Goal: Find specific page/section: Find specific page/section

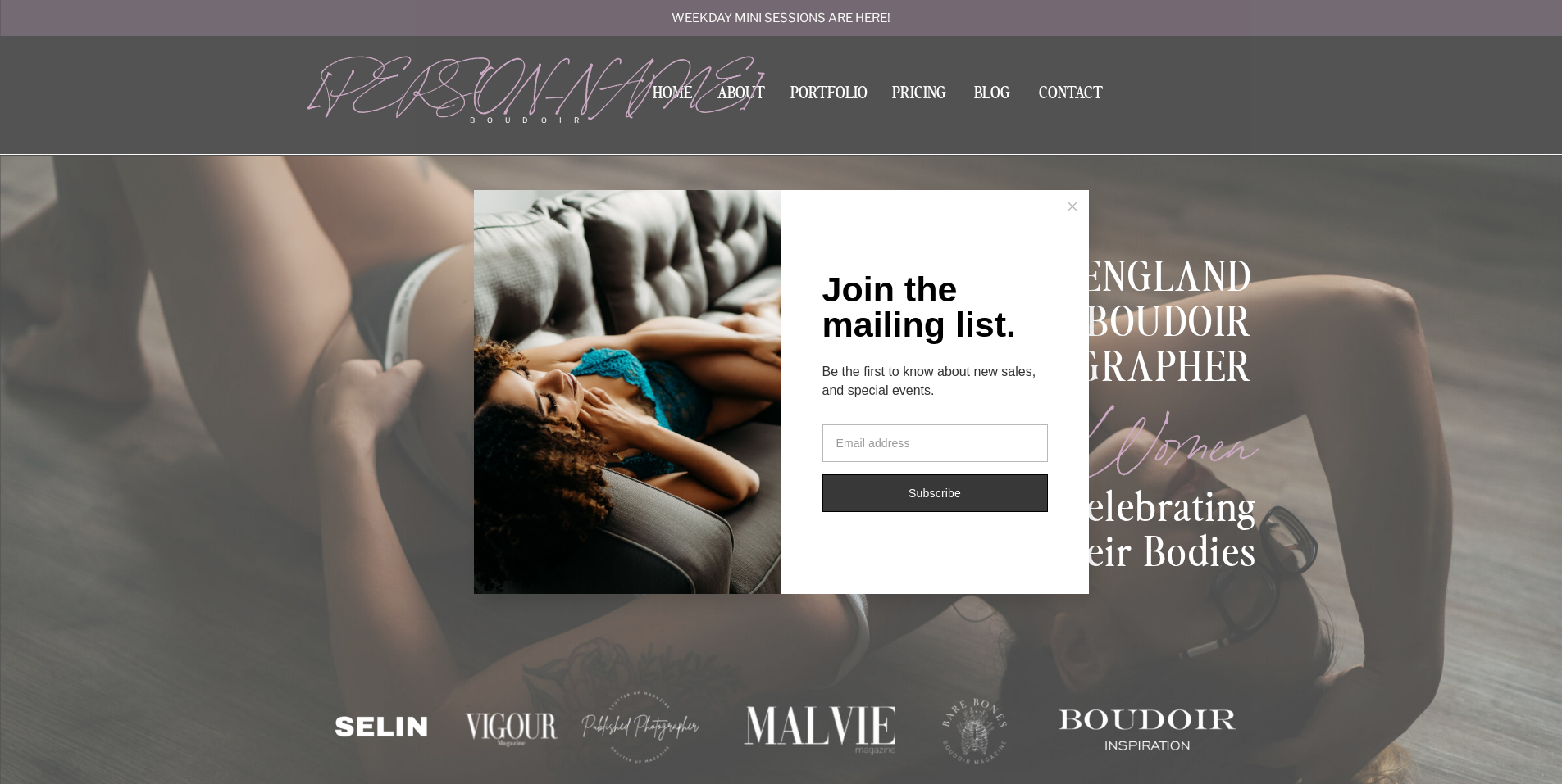
click at [1074, 210] on icon at bounding box center [1072, 206] width 8 height 8
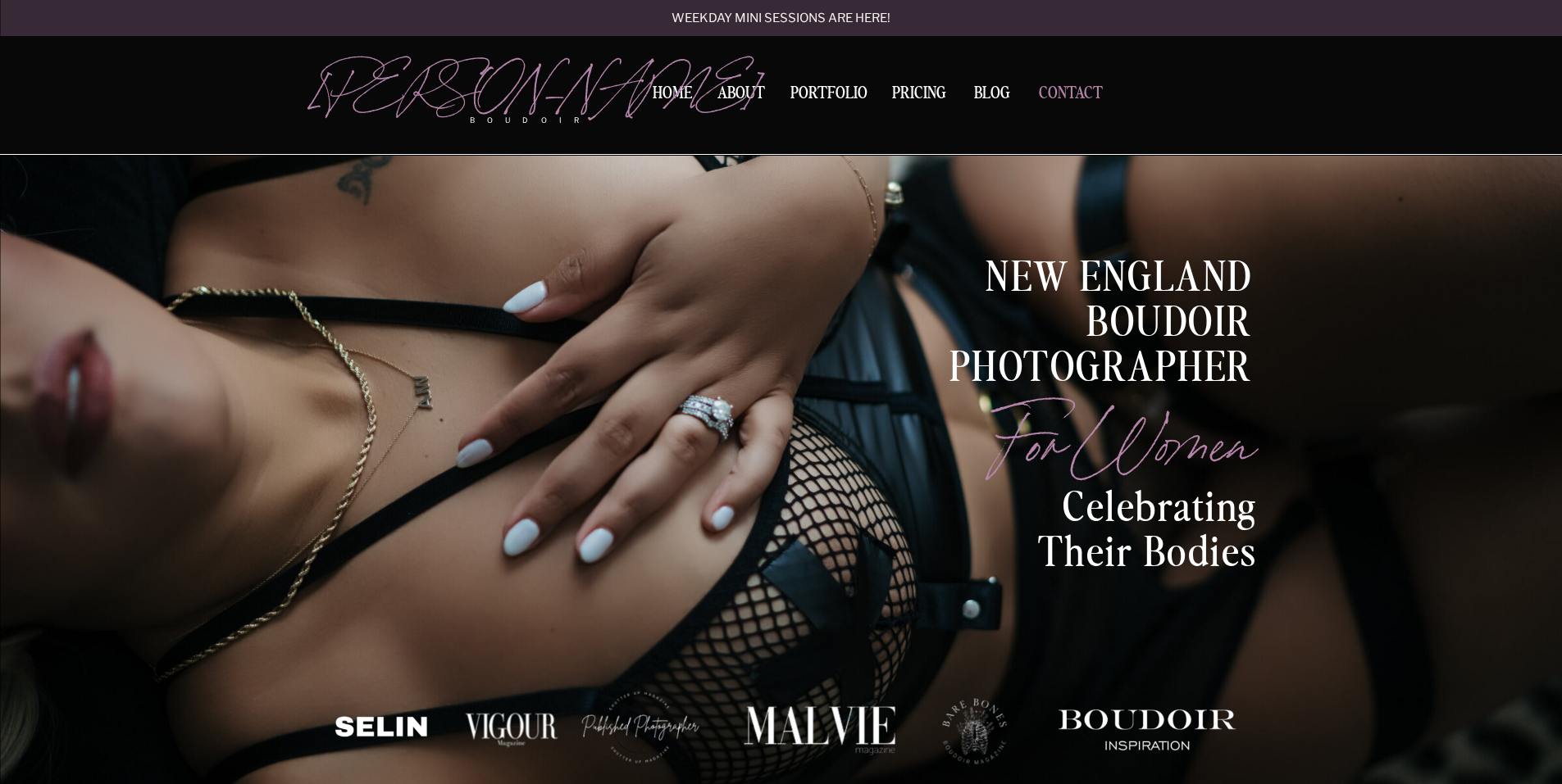
click at [1073, 95] on nav "Contact" at bounding box center [1071, 93] width 77 height 17
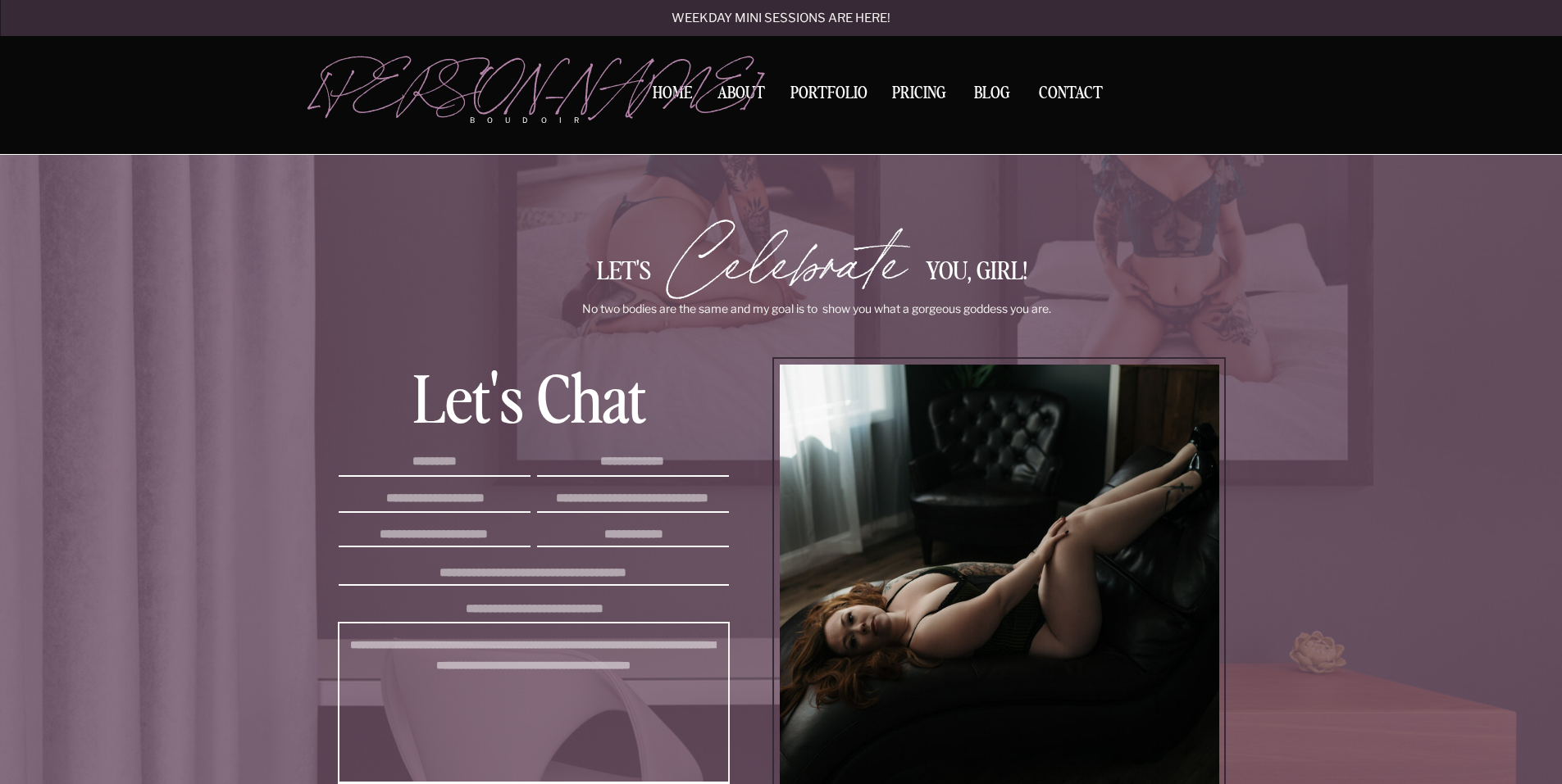
click at [748, 84] on div at bounding box center [781, 77] width 1562 height 155
click at [753, 97] on nav "About" at bounding box center [741, 96] width 56 height 22
